Goal: Task Accomplishment & Management: Complete application form

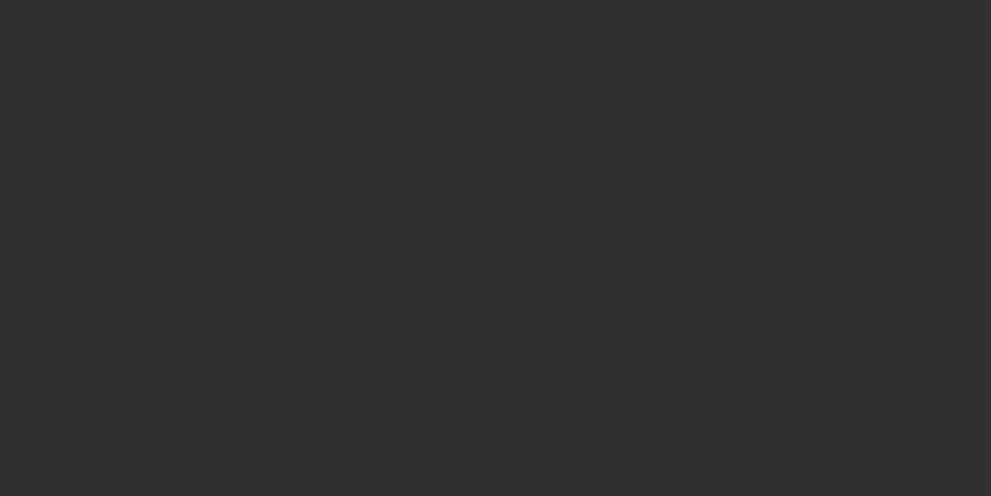
select select "10"
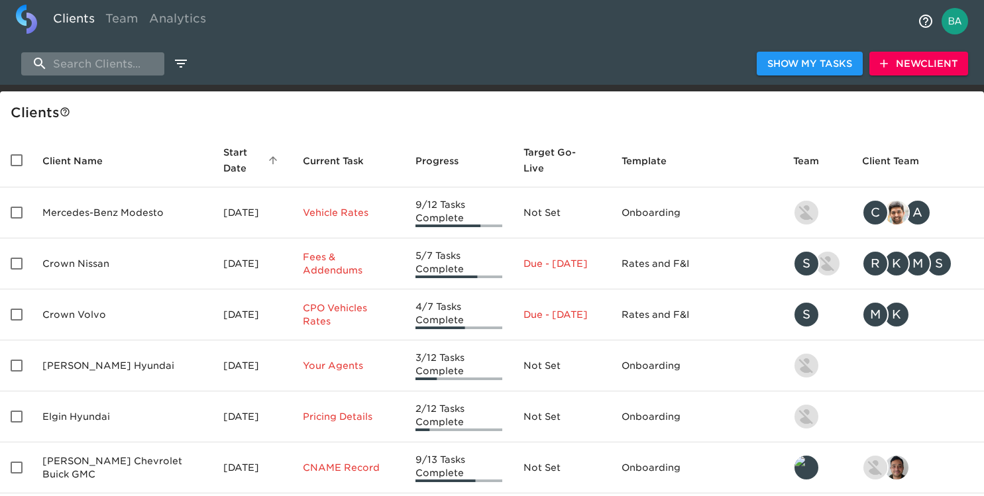
click at [89, 59] on input "search" at bounding box center [92, 63] width 143 height 23
click at [908, 64] on span "New Client" at bounding box center [919, 64] width 78 height 17
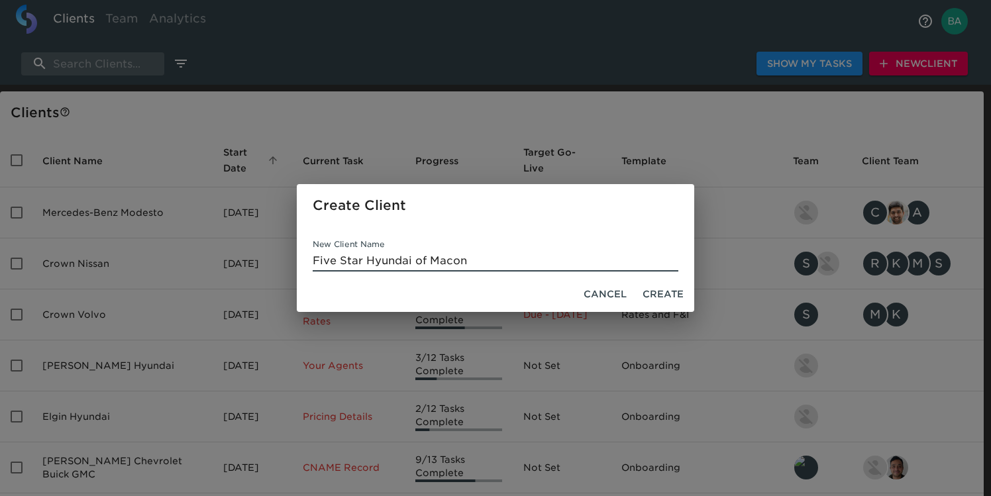
type input "Five Star Hyundai of Macon"
click at [653, 288] on span "Create" at bounding box center [663, 294] width 41 height 17
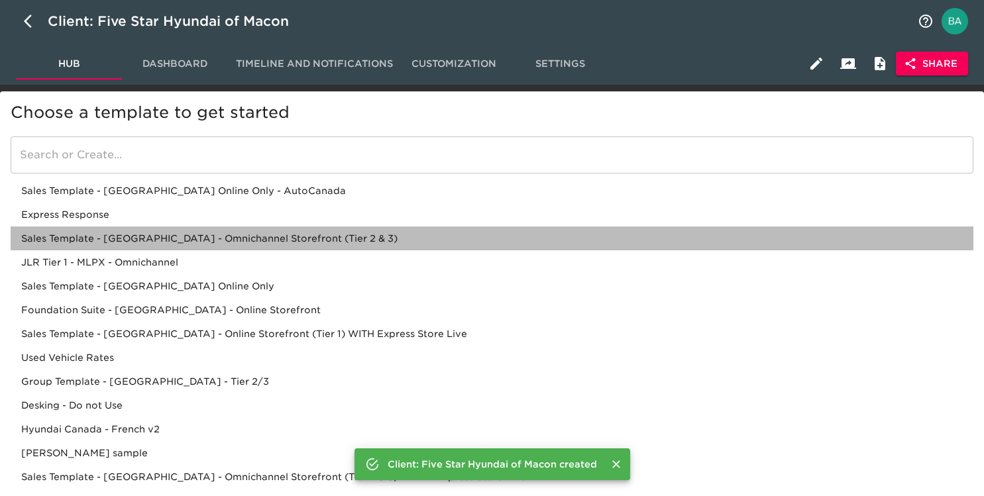
click at [144, 251] on div "Sales Template - USA - Omnichannel Storefront (Tier 2 & 3)" at bounding box center [492, 263] width 963 height 24
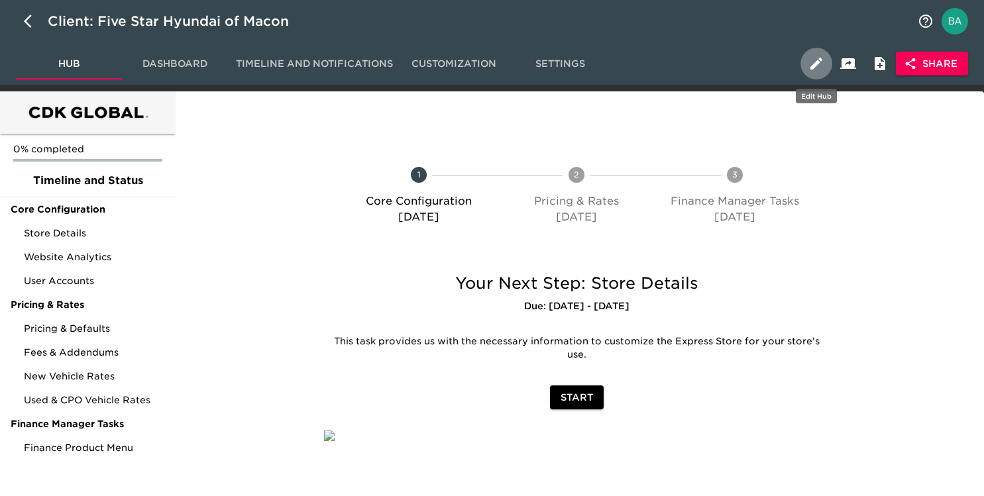
click at [809, 61] on icon "button" at bounding box center [817, 64] width 16 height 16
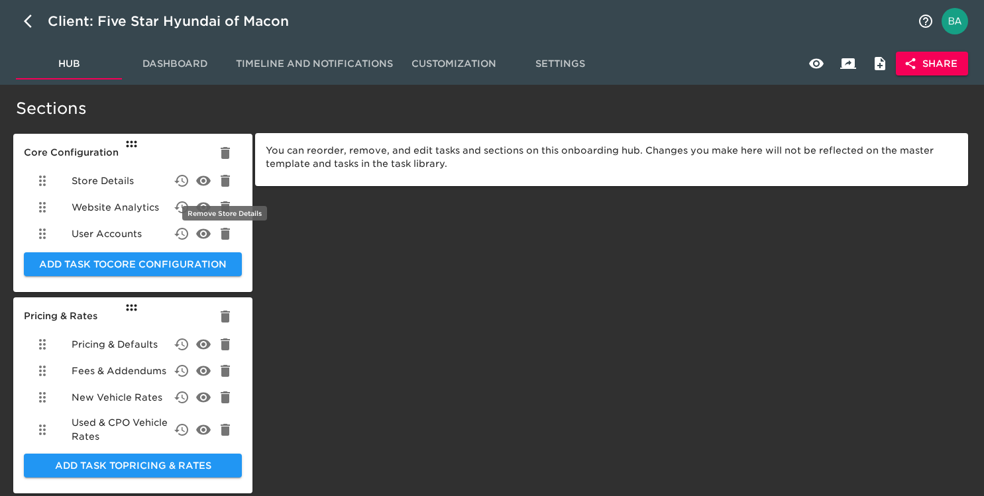
click at [221, 180] on icon "delete" at bounding box center [225, 181] width 16 height 16
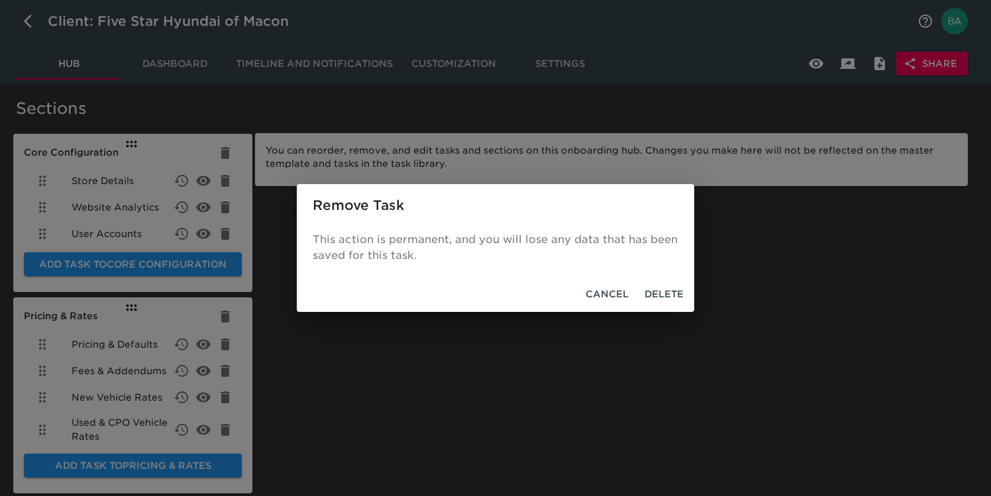
click at [673, 295] on span "Delete" at bounding box center [664, 294] width 39 height 17
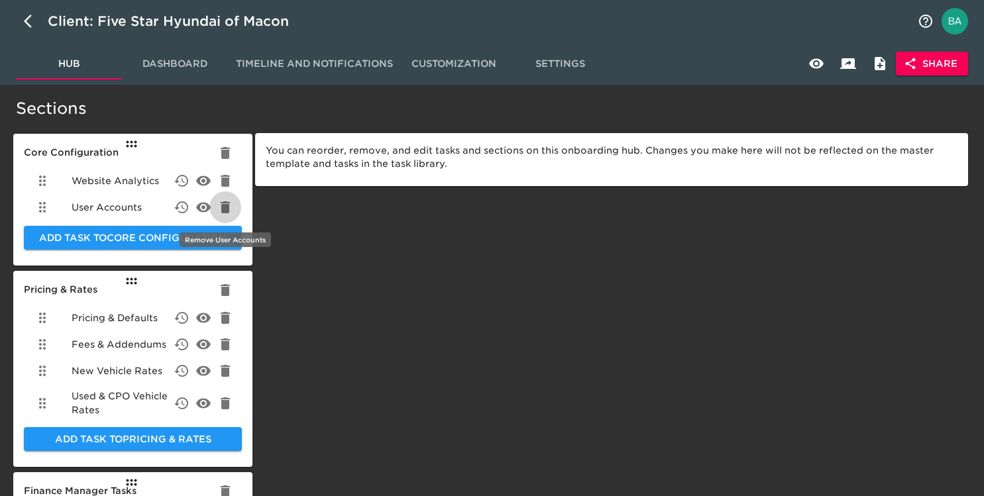
click at [220, 209] on icon "delete" at bounding box center [225, 207] width 16 height 16
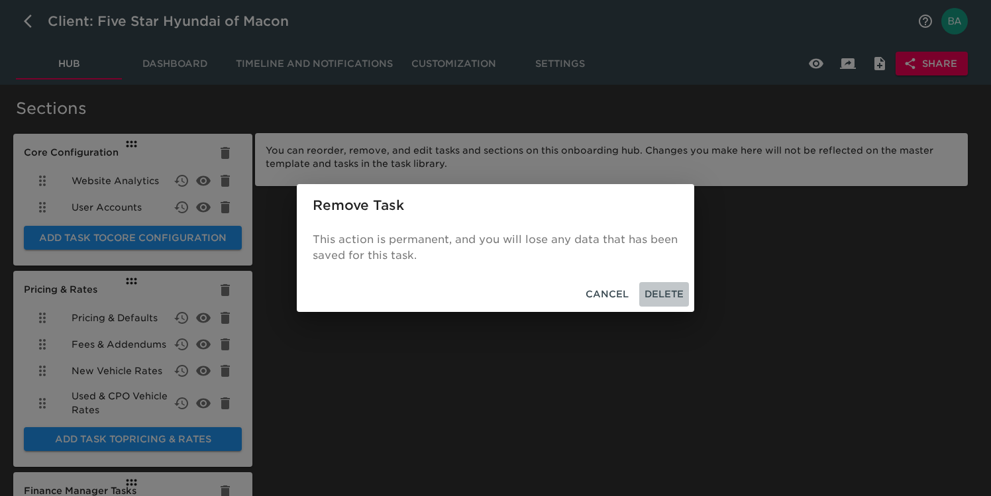
click at [668, 296] on span "Delete" at bounding box center [664, 294] width 39 height 17
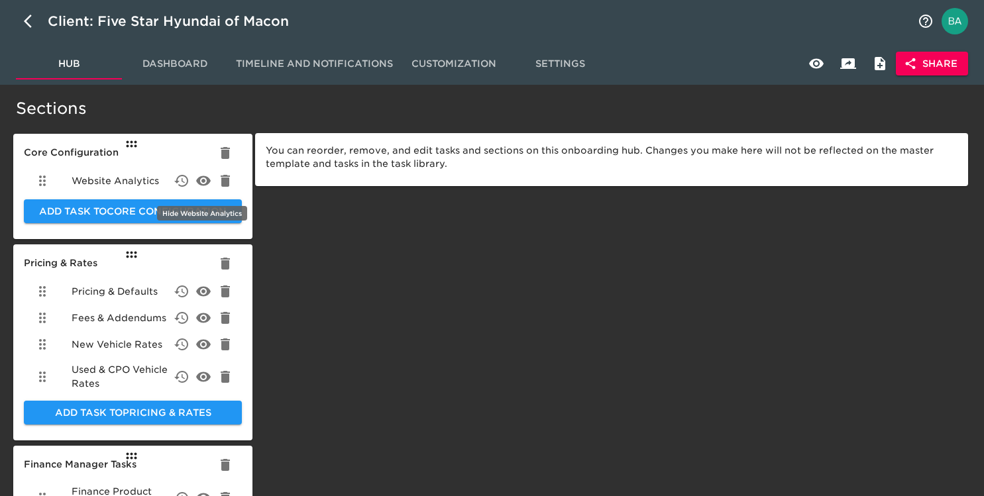
click at [200, 176] on icon "delete" at bounding box center [203, 181] width 15 height 10
click at [203, 296] on icon "delete" at bounding box center [203, 292] width 15 height 10
click at [205, 321] on icon "delete" at bounding box center [203, 318] width 15 height 10
click at [204, 341] on icon "delete" at bounding box center [203, 345] width 15 height 10
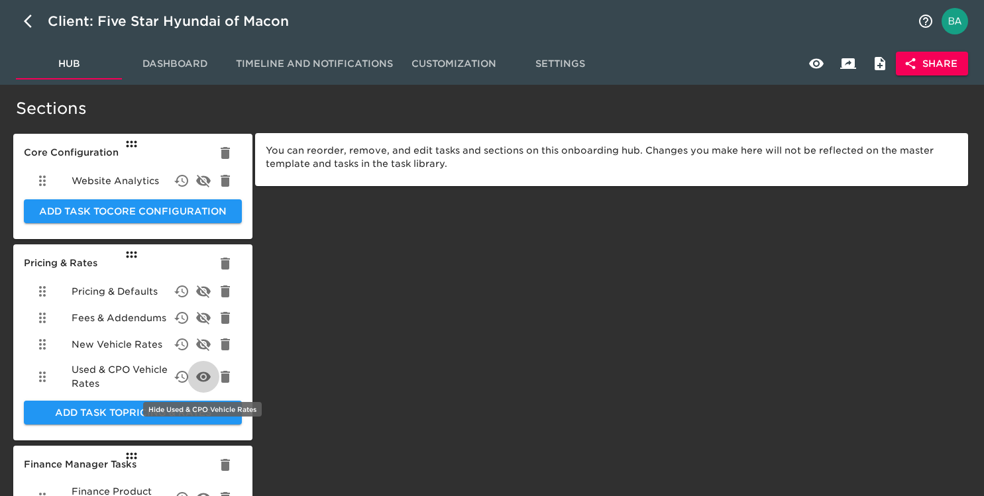
click at [202, 380] on icon "delete" at bounding box center [203, 377] width 15 height 10
click at [28, 25] on icon "button" at bounding box center [28, 21] width 8 height 13
select select "10"
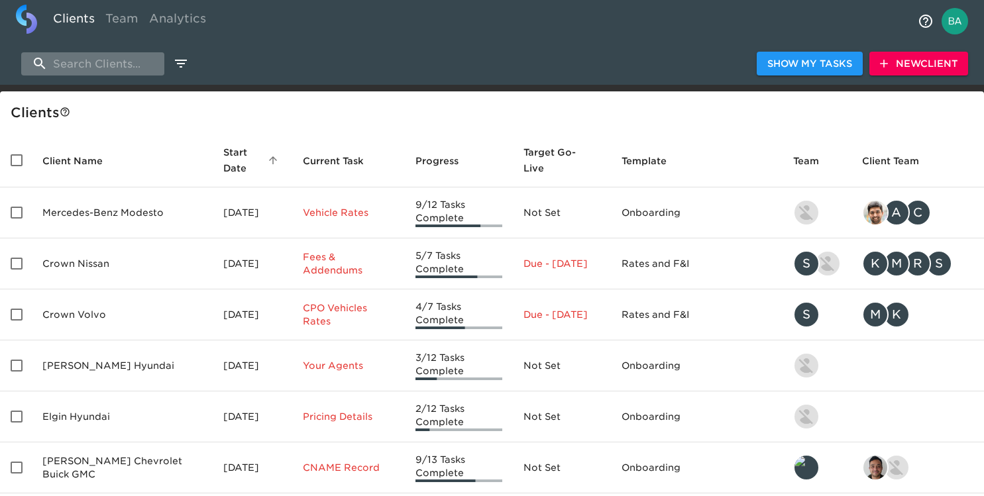
click at [117, 62] on input "search" at bounding box center [92, 63] width 143 height 23
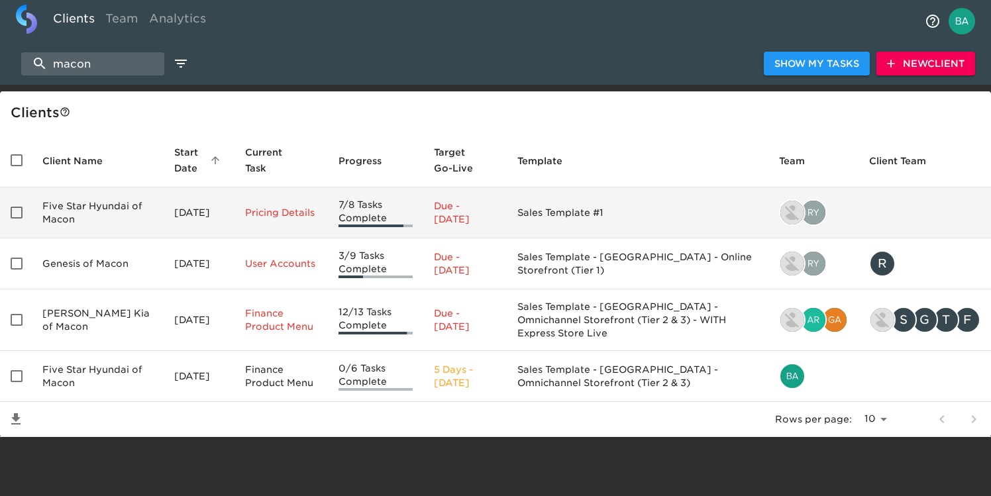
type input "macon"
click at [95, 213] on td "Five Star Hyundai of Macon" at bounding box center [98, 213] width 132 height 51
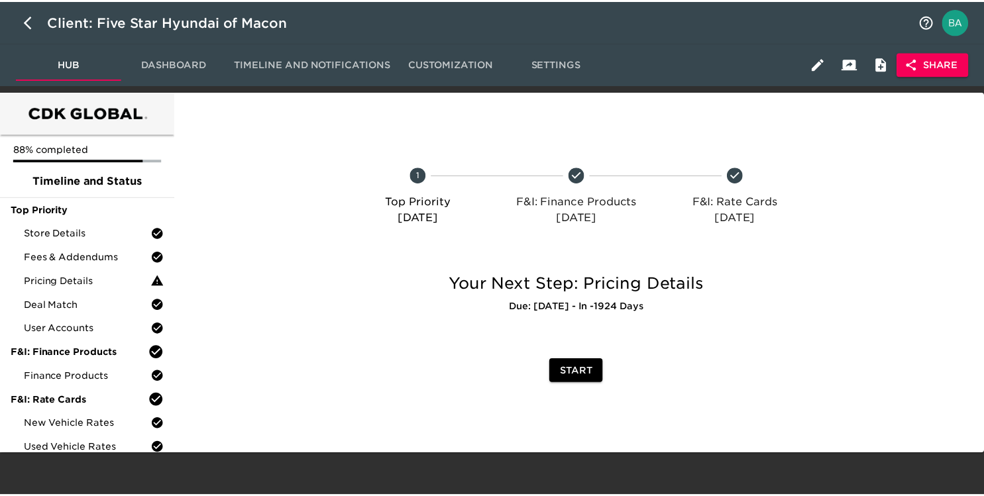
scroll to position [11, 0]
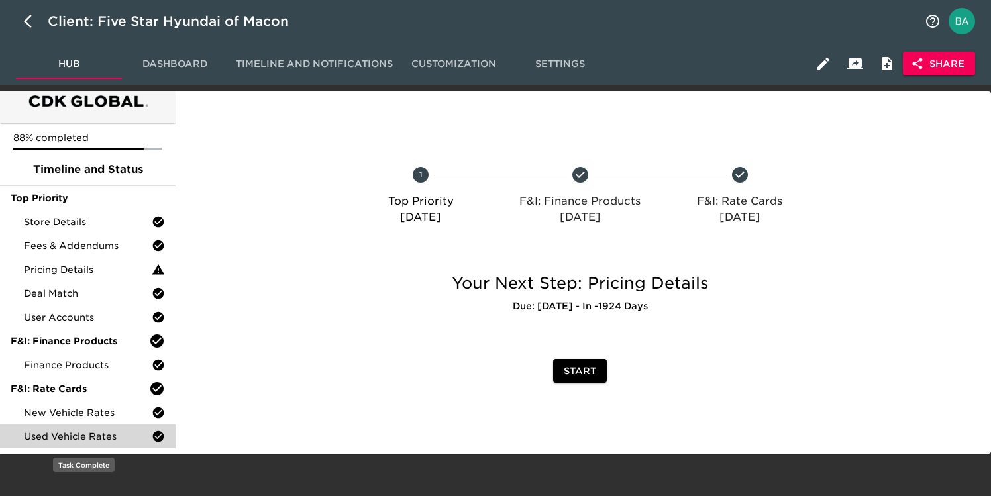
click at [76, 429] on div "Used Vehicle Rates" at bounding box center [88, 437] width 176 height 24
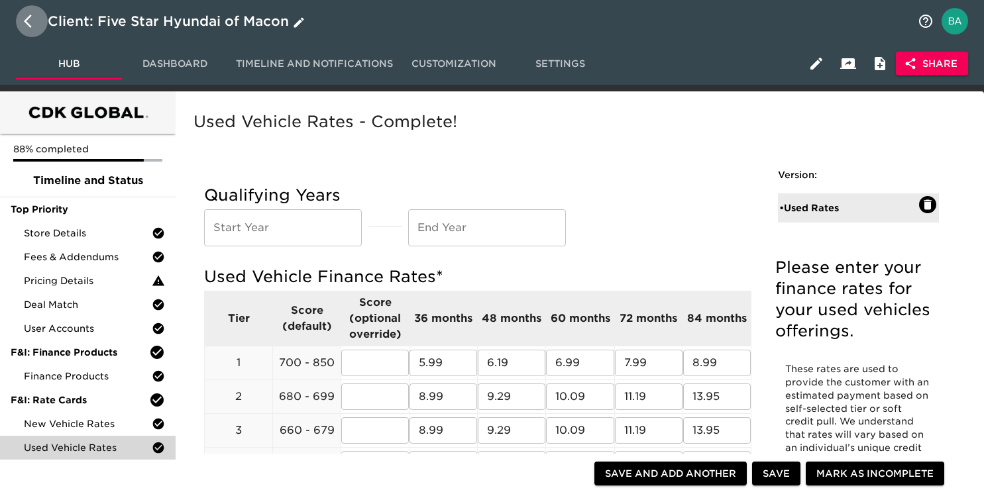
click at [33, 17] on icon "button" at bounding box center [32, 21] width 16 height 16
select select "10"
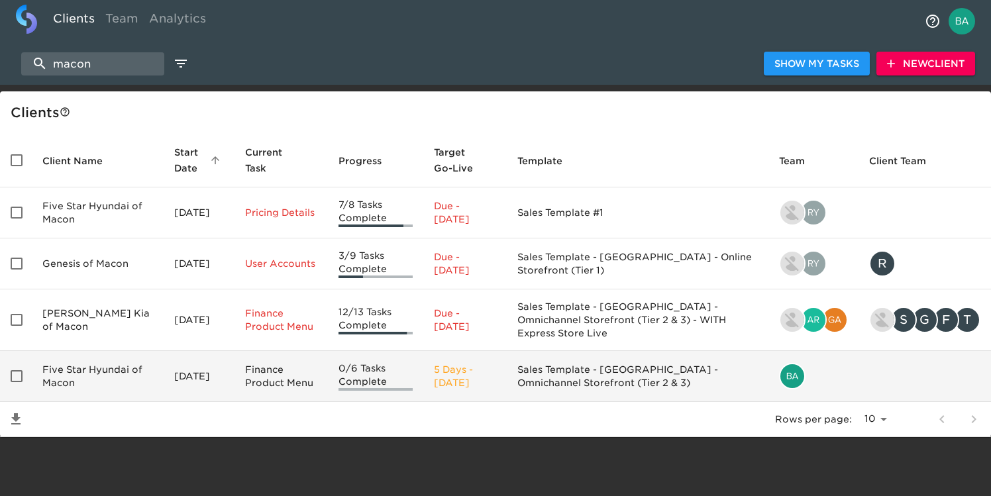
click at [77, 372] on td "Five Star Hyundai of Macon" at bounding box center [98, 376] width 132 height 51
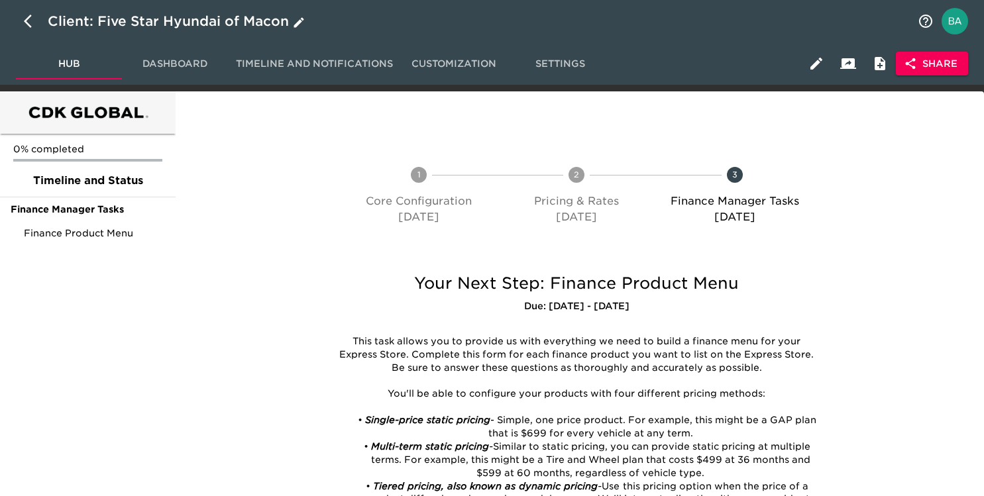
click at [180, 18] on div "Client: Five Star Hyundai of Macon" at bounding box center [178, 21] width 260 height 21
click at [180, 18] on input "Five Star Hyundai of Macon" at bounding box center [479, 21] width 862 height 21
click at [909, 72] on button "Share" at bounding box center [932, 64] width 72 height 25
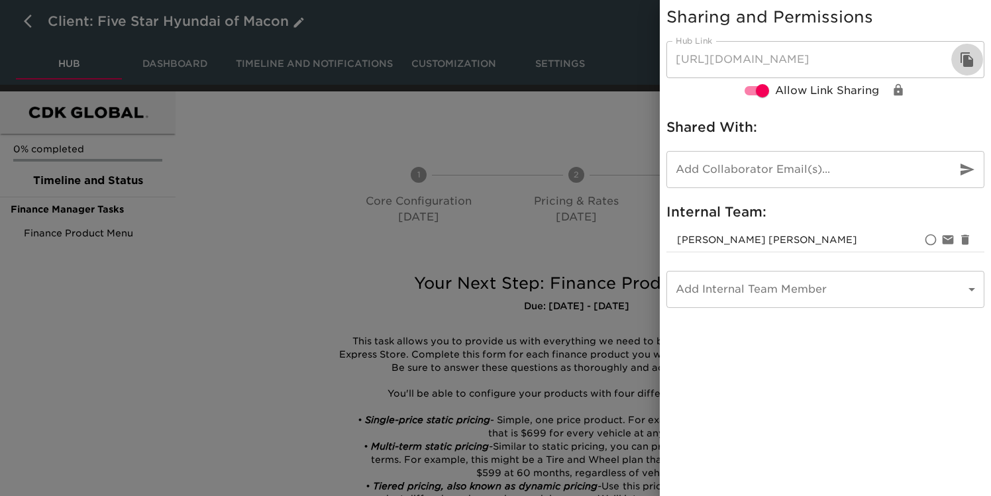
click at [960, 60] on icon "button" at bounding box center [968, 60] width 16 height 16
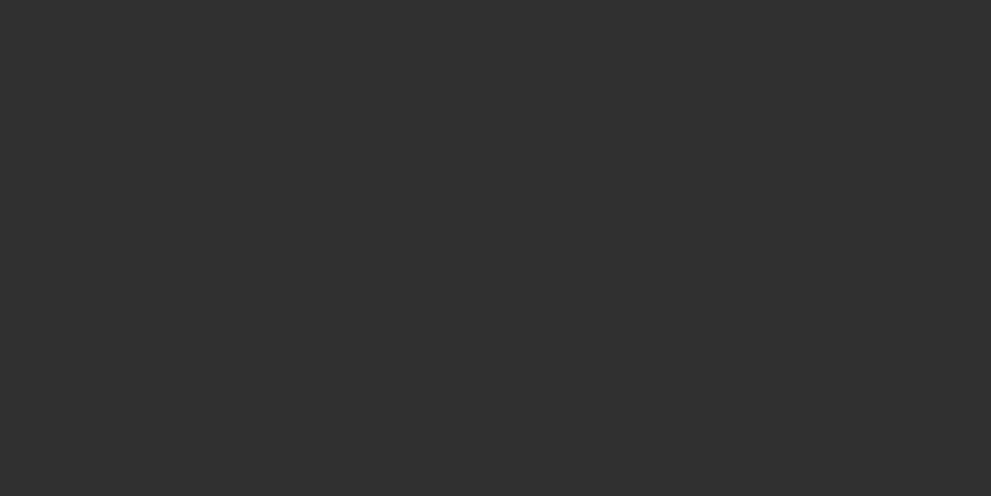
select select "10"
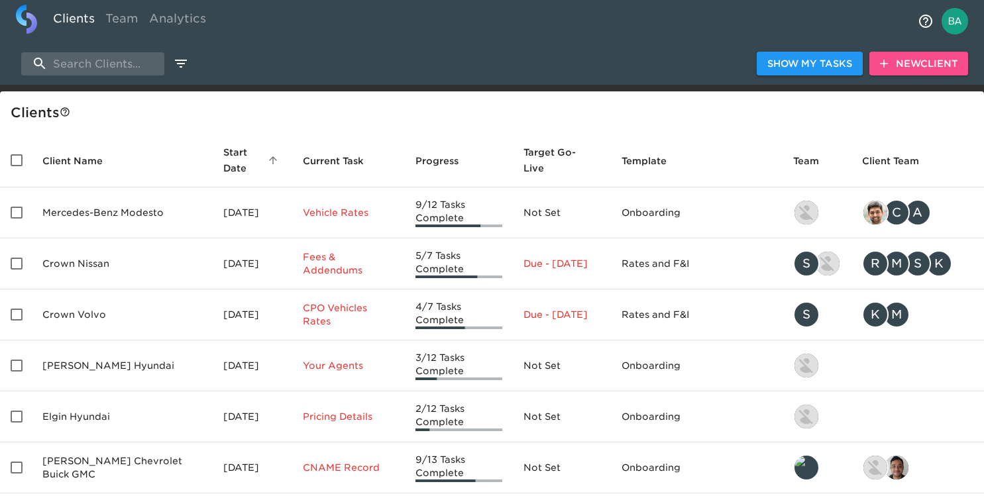
click at [901, 70] on span "New Client" at bounding box center [919, 64] width 78 height 17
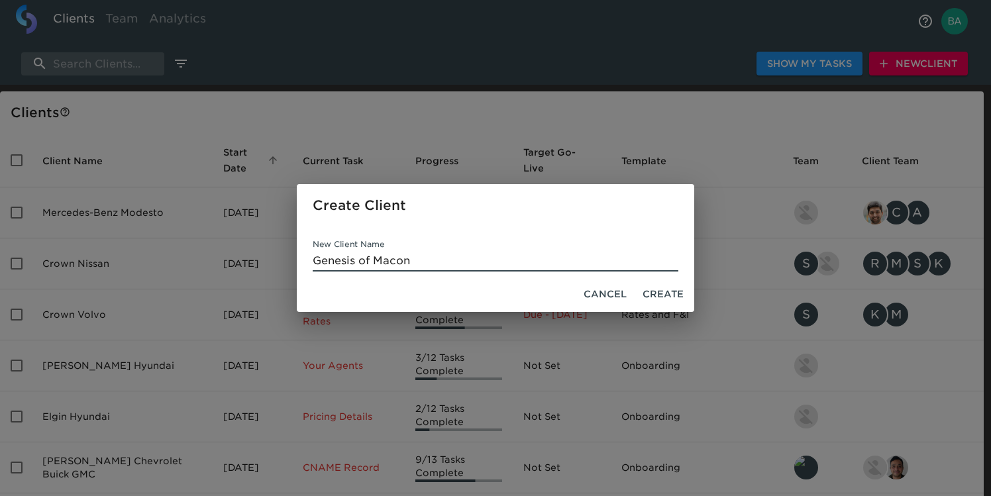
type input "Genesis of Macon"
click at [669, 295] on span "Create" at bounding box center [663, 294] width 41 height 17
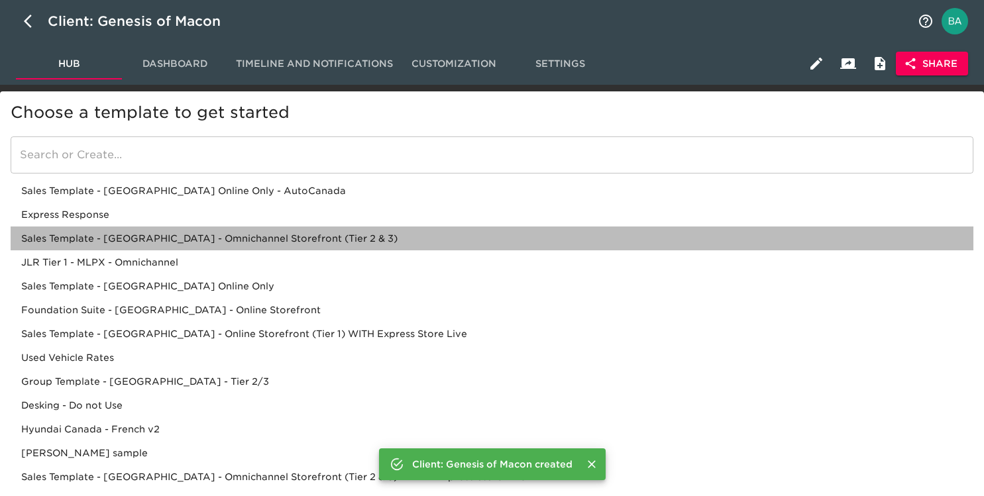
click at [247, 251] on div "Sales Template - USA - Omnichannel Storefront (Tier 2 & 3)" at bounding box center [492, 263] width 963 height 24
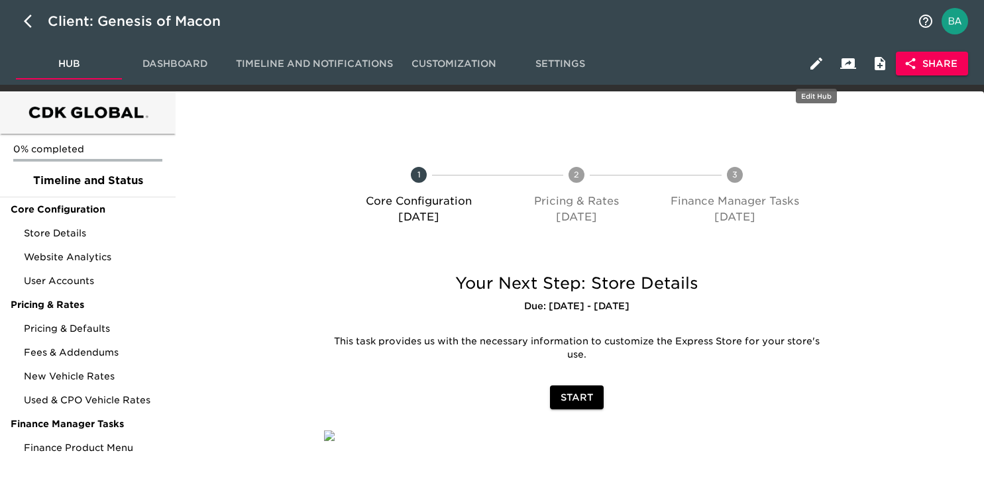
click at [816, 64] on icon "button" at bounding box center [817, 64] width 12 height 12
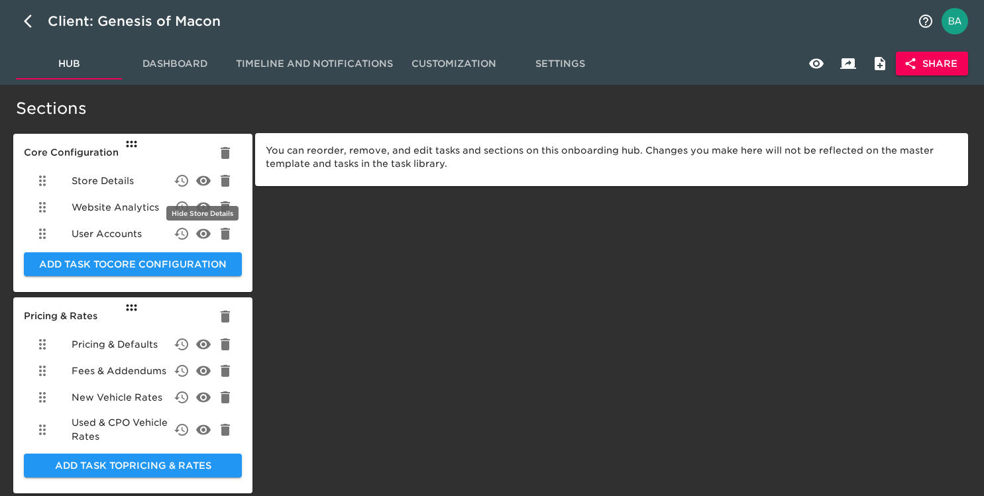
click at [199, 182] on icon "delete" at bounding box center [203, 181] width 15 height 10
click at [202, 201] on icon "delete" at bounding box center [204, 207] width 16 height 16
click at [200, 231] on icon "delete" at bounding box center [203, 234] width 15 height 10
click at [201, 343] on icon "delete" at bounding box center [204, 345] width 16 height 16
click at [199, 368] on icon "delete" at bounding box center [203, 371] width 15 height 10
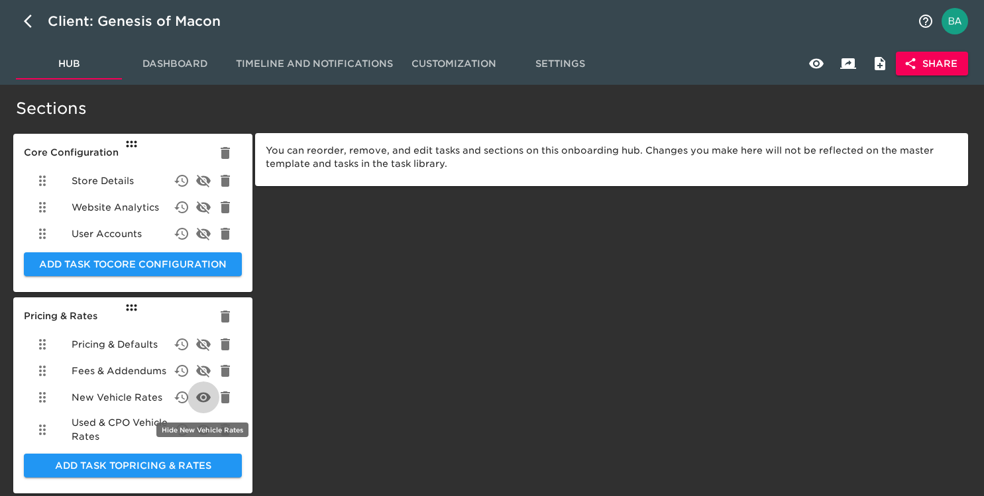
click at [199, 392] on icon "delete" at bounding box center [204, 398] width 16 height 16
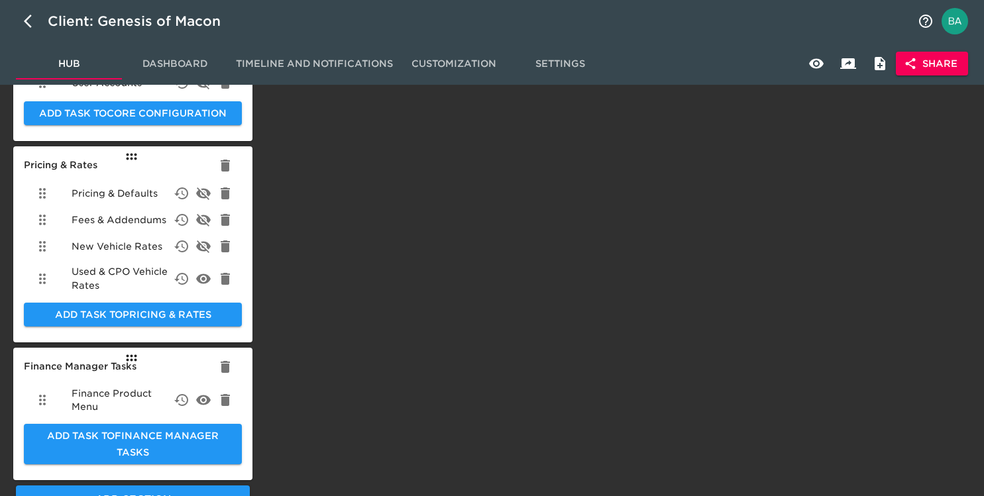
scroll to position [172, 0]
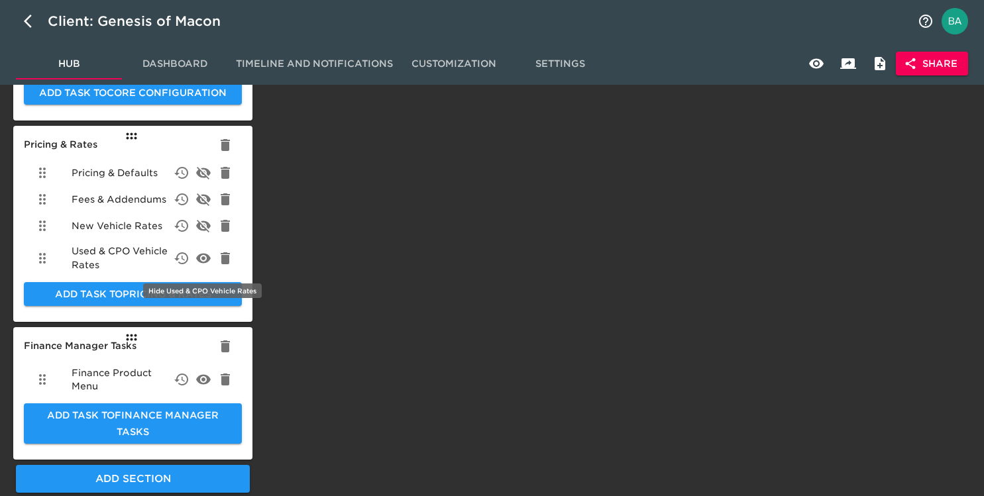
click at [208, 254] on icon "delete" at bounding box center [203, 258] width 15 height 10
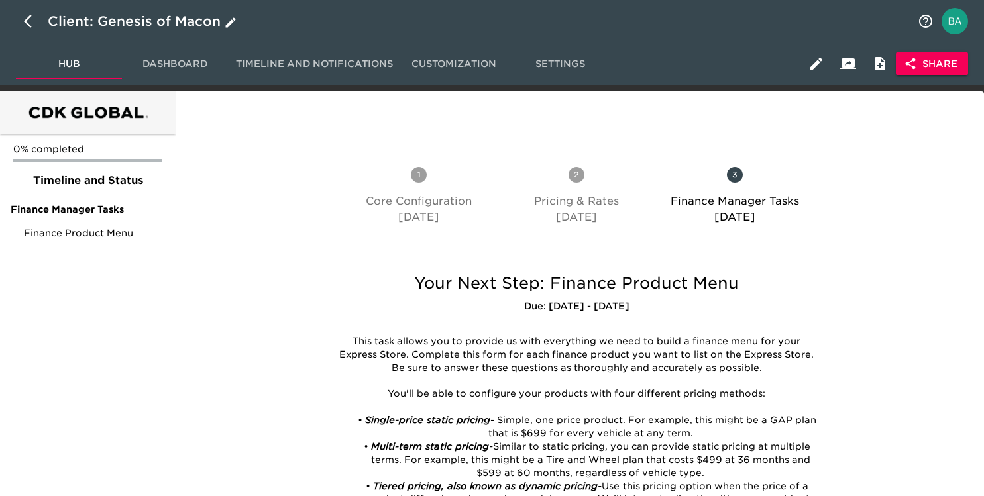
click at [164, 17] on div "Client: Genesis of Macon" at bounding box center [144, 21] width 192 height 21
click at [164, 17] on input "Genesis of Macon" at bounding box center [479, 21] width 862 height 21
click at [924, 66] on span "Share" at bounding box center [932, 64] width 51 height 17
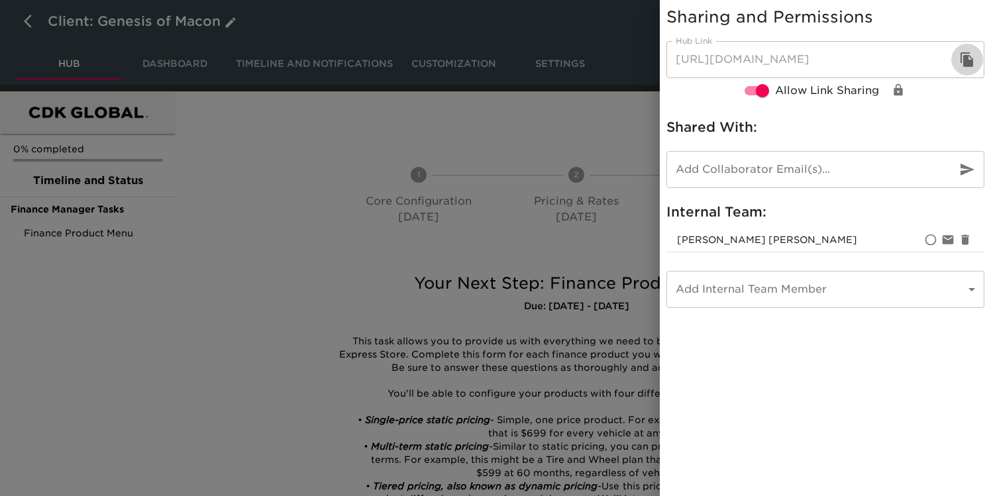
click at [968, 60] on icon "button" at bounding box center [967, 59] width 13 height 15
click at [293, 196] on div at bounding box center [495, 248] width 991 height 496
